Goal: Find specific page/section: Find specific page/section

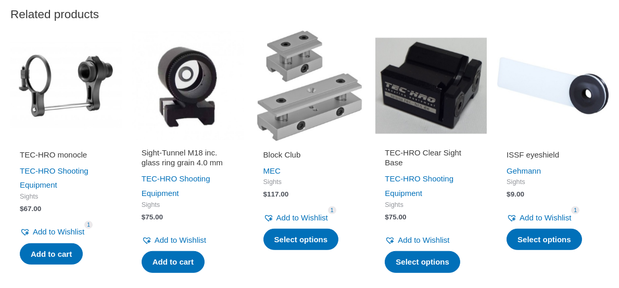
scroll to position [1198, 0]
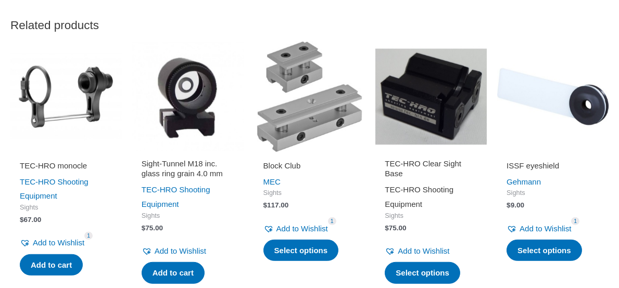
click at [402, 188] on link "TEC-HRO Shooting Equipment" at bounding box center [419, 196] width 69 height 23
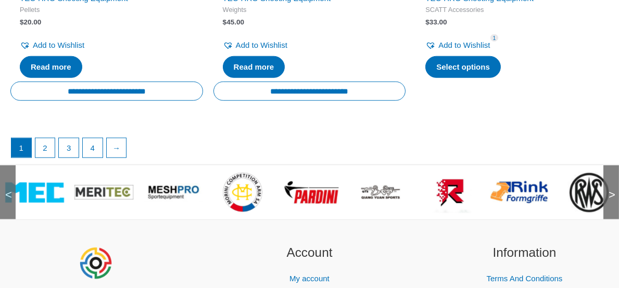
scroll to position [2083, 0]
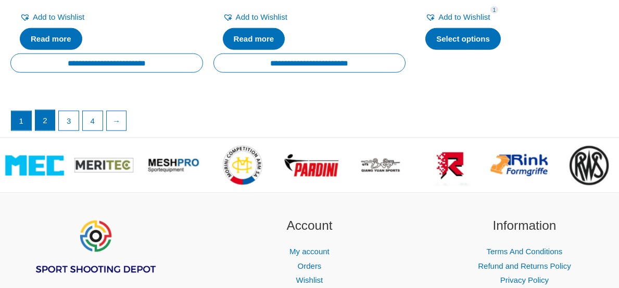
click at [45, 125] on link "2" at bounding box center [45, 120] width 20 height 21
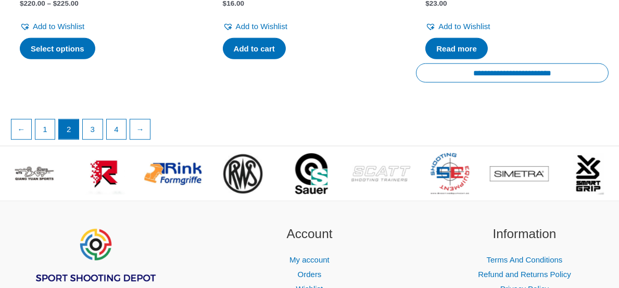
scroll to position [1979, 0]
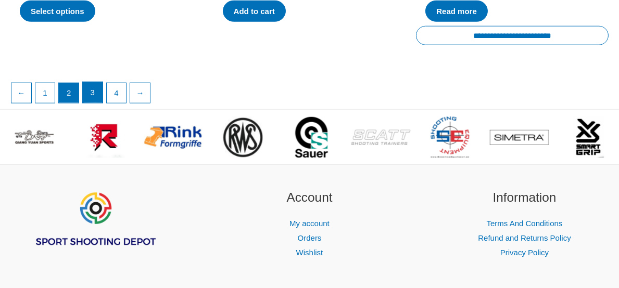
click at [87, 91] on link "3" at bounding box center [93, 92] width 20 height 21
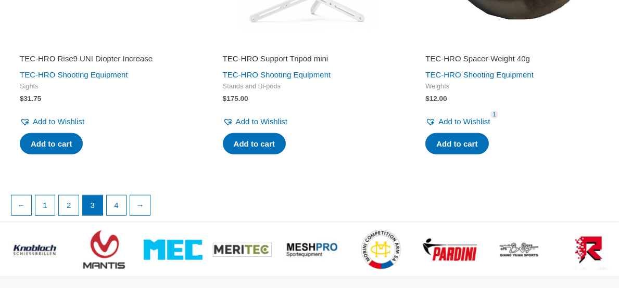
scroll to position [1874, 0]
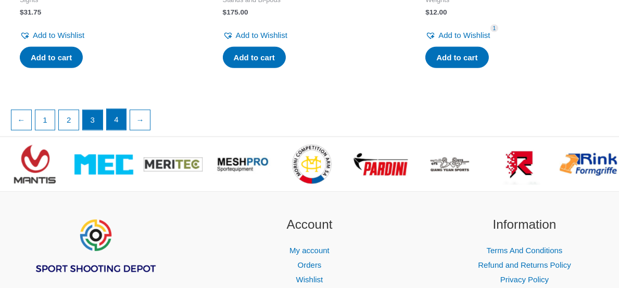
click at [116, 128] on link "4" at bounding box center [117, 119] width 20 height 21
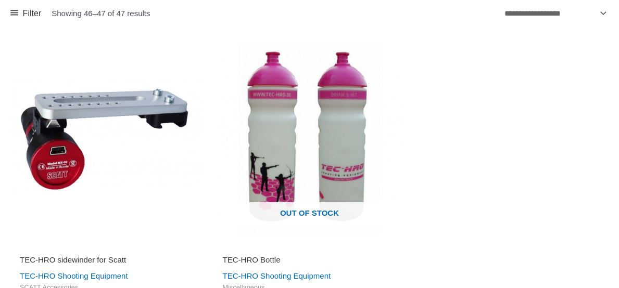
scroll to position [52, 0]
